Goal: Navigation & Orientation: Find specific page/section

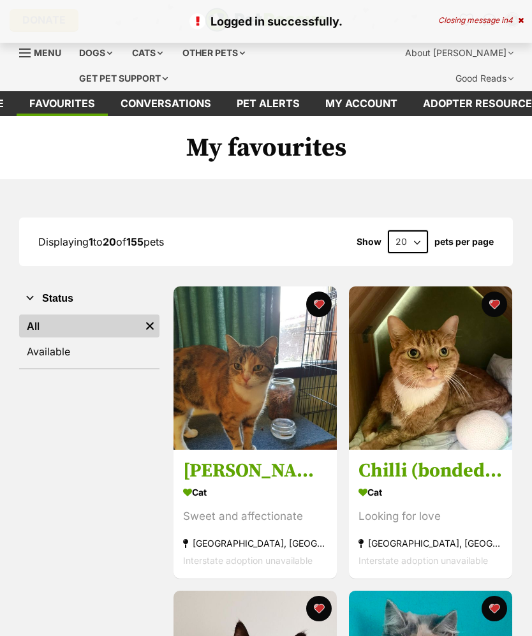
click at [400, 239] on select "20 40 60" at bounding box center [408, 241] width 40 height 23
select select "60"
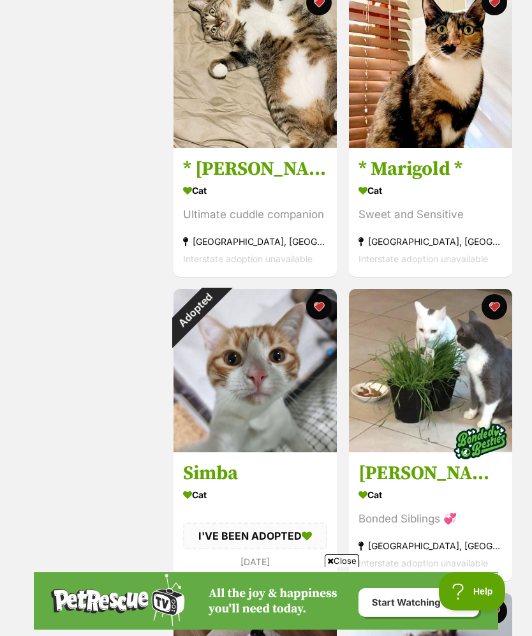
scroll to position [1896, 0]
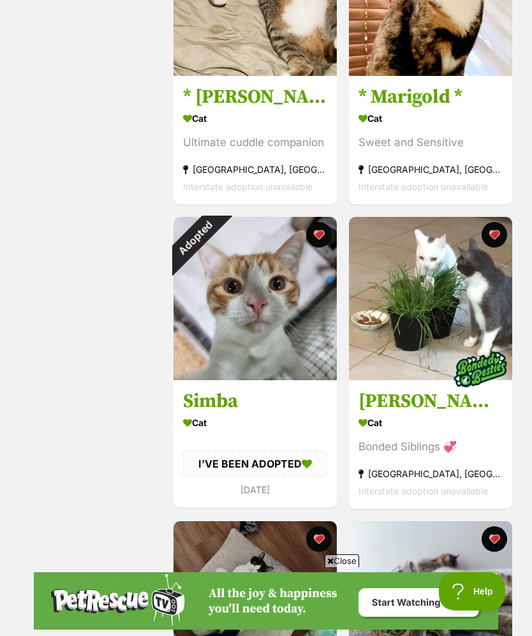
click at [216, 235] on div "Adopted" at bounding box center [195, 238] width 43 height 43
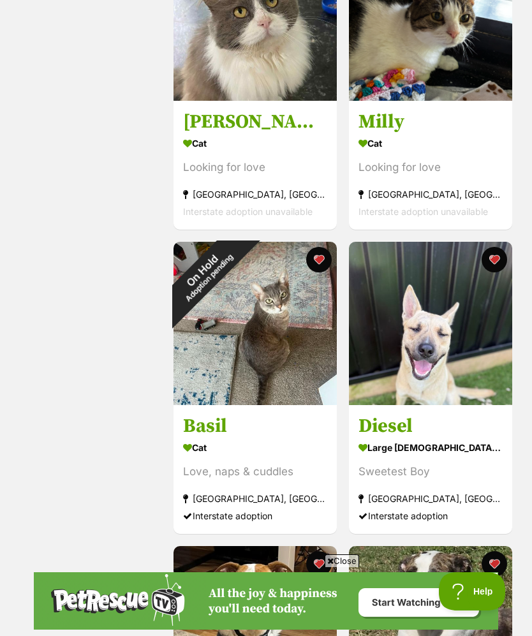
scroll to position [0, 0]
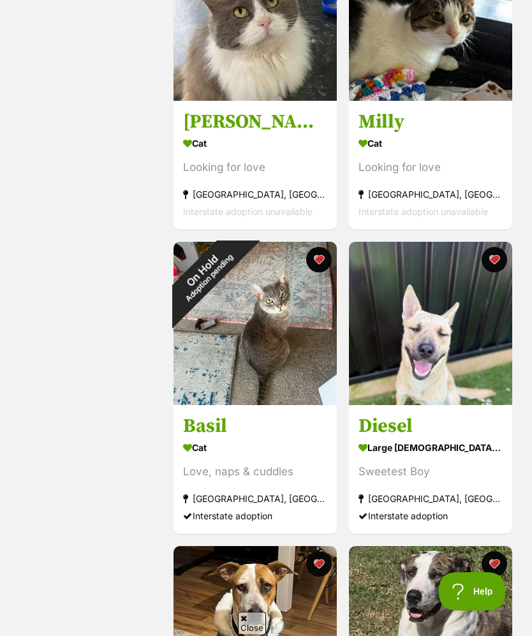
click at [324, 268] on button "favourite" at bounding box center [319, 260] width 26 height 26
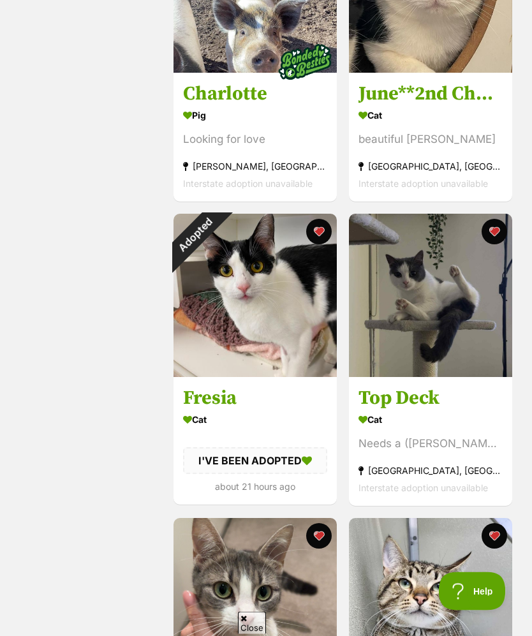
scroll to position [4030, 0]
click at [324, 243] on button "favourite" at bounding box center [319, 232] width 26 height 26
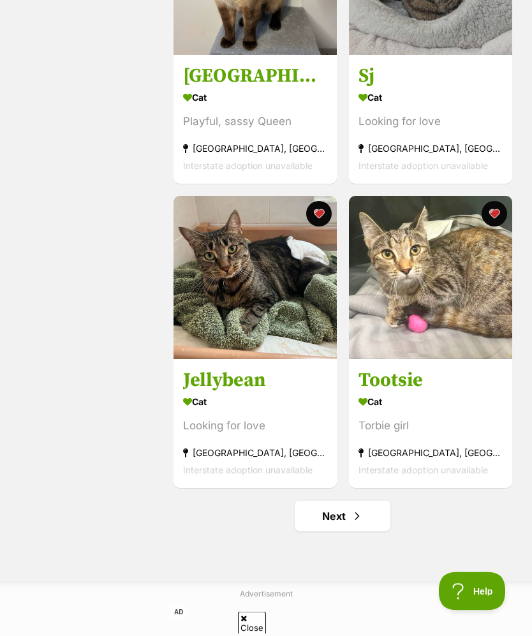
scroll to position [9023, 0]
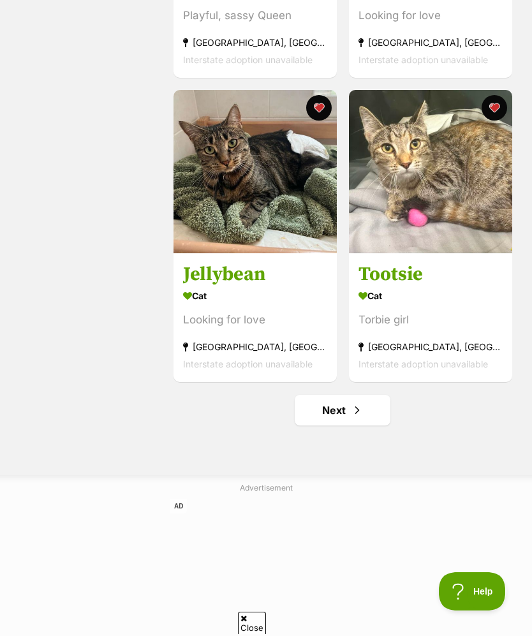
click at [363, 426] on link "Next" at bounding box center [343, 410] width 96 height 31
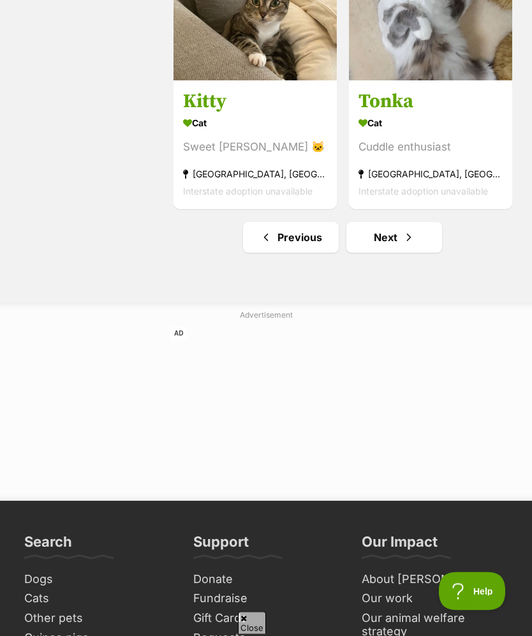
scroll to position [9196, 0]
click at [413, 245] on span "Next page" at bounding box center [409, 237] width 13 height 15
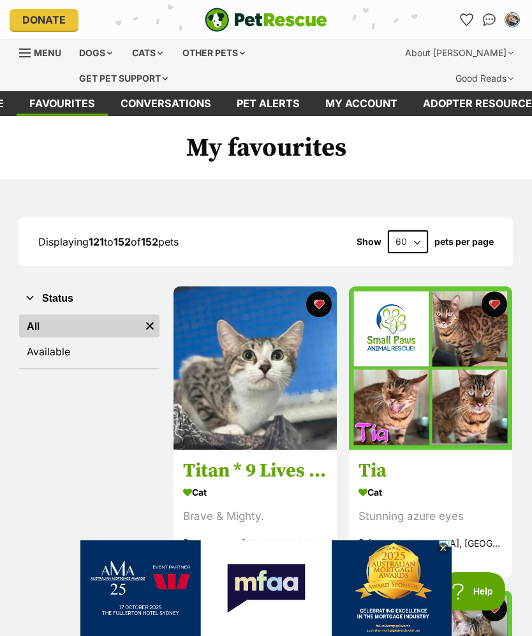
click at [460, 26] on link "Favourites" at bounding box center [466, 20] width 20 height 20
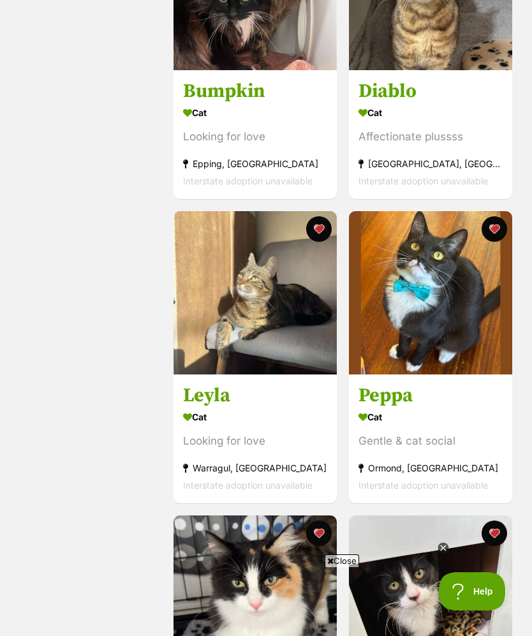
click at [411, 295] on img at bounding box center [430, 292] width 163 height 163
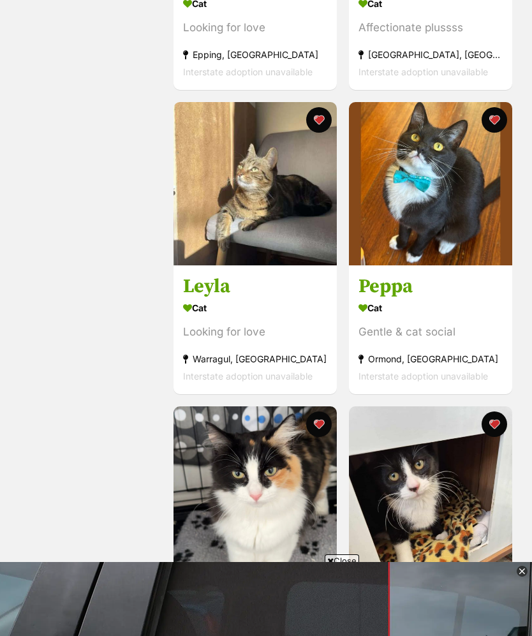
scroll to position [1306, 0]
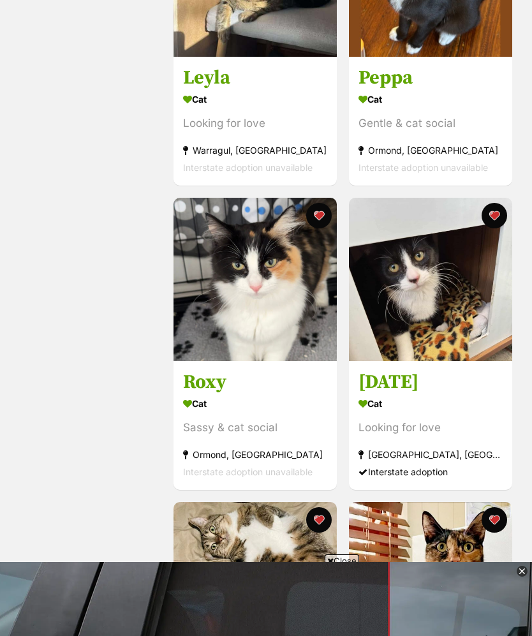
click at [278, 345] on img at bounding box center [255, 279] width 163 height 163
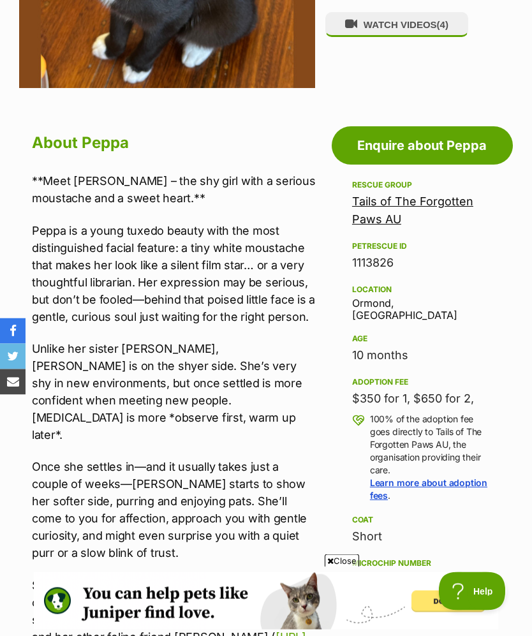
scroll to position [478, 0]
